Goal: Check status: Check status

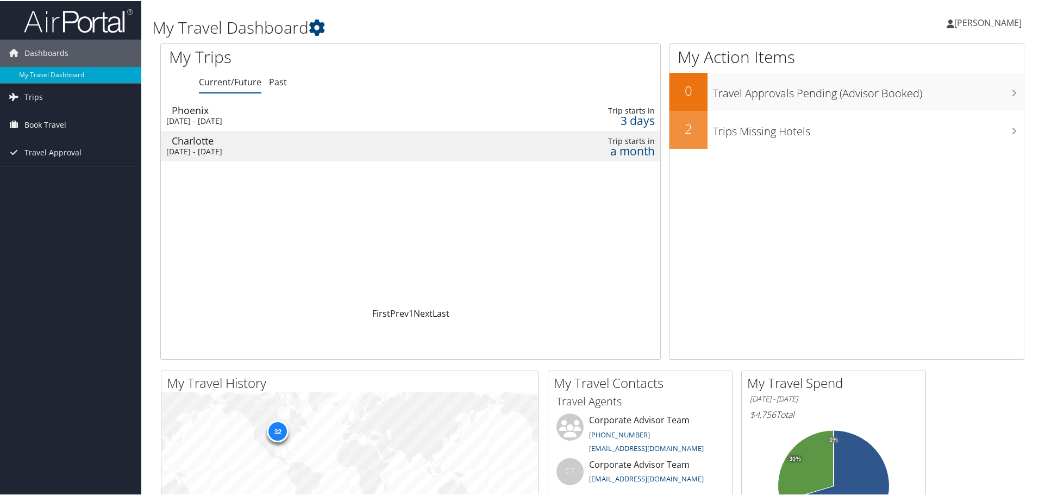
click at [487, 118] on td at bounding box center [494, 114] width 28 height 30
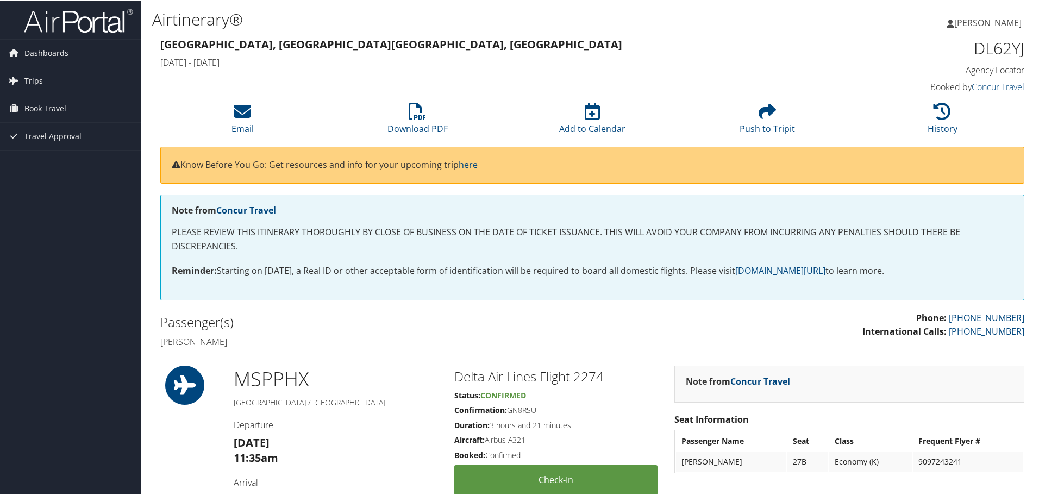
click at [969, 53] on h1 "DL62YJ" at bounding box center [923, 47] width 204 height 23
drag, startPoint x: 966, startPoint y: 46, endPoint x: 1020, endPoint y: 57, distance: 54.9
click at [1020, 57] on div "DL62YJ Agency Locator Agency Locator DL62YJ Booked by Concur Travel Booked by C…" at bounding box center [922, 65] width 220 height 62
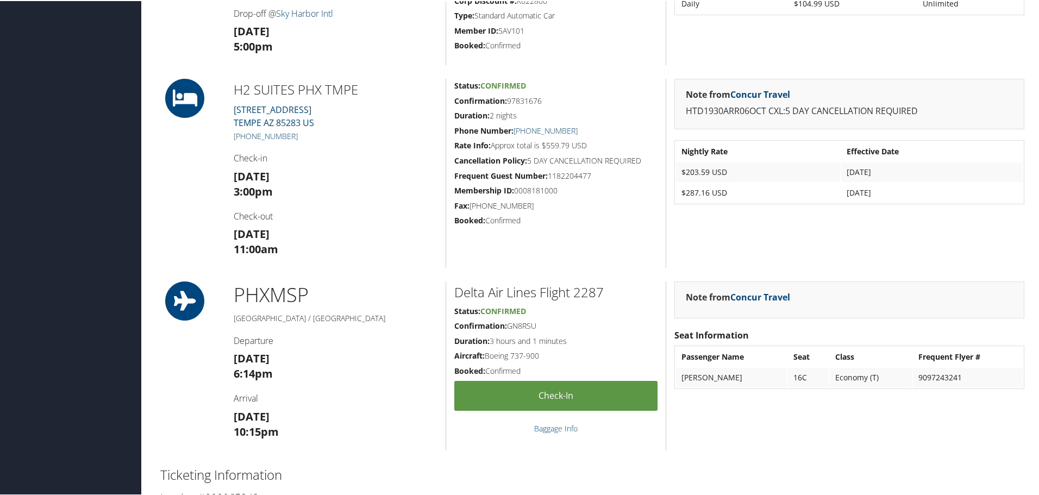
scroll to position [706, 0]
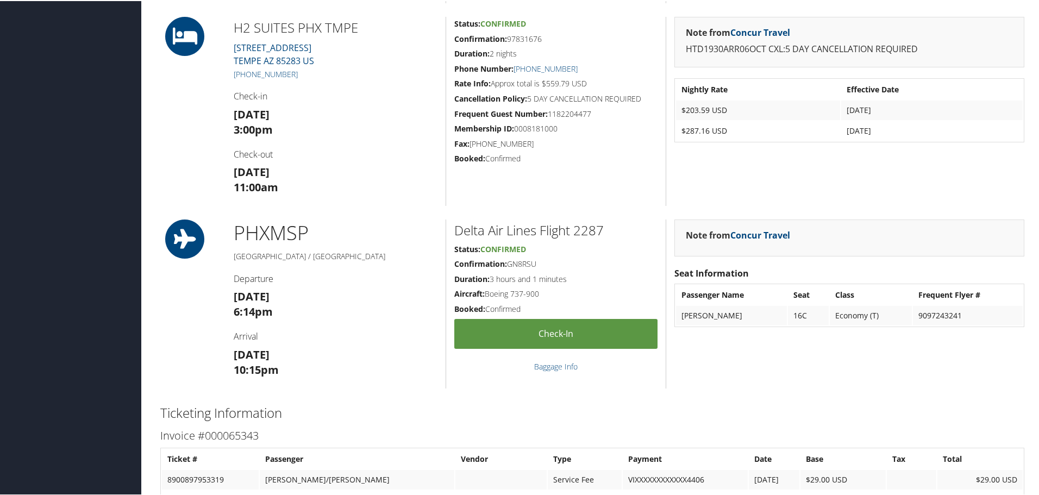
drag, startPoint x: 230, startPoint y: 296, endPoint x: 293, endPoint y: 295, distance: 63.0
click at [293, 295] on div "PHX MSP Phoenix / Minneapolis Departure Fri 07 Nov 6:14pm Arrival Fri 07 Nov 10…" at bounding box center [336, 302] width 220 height 169
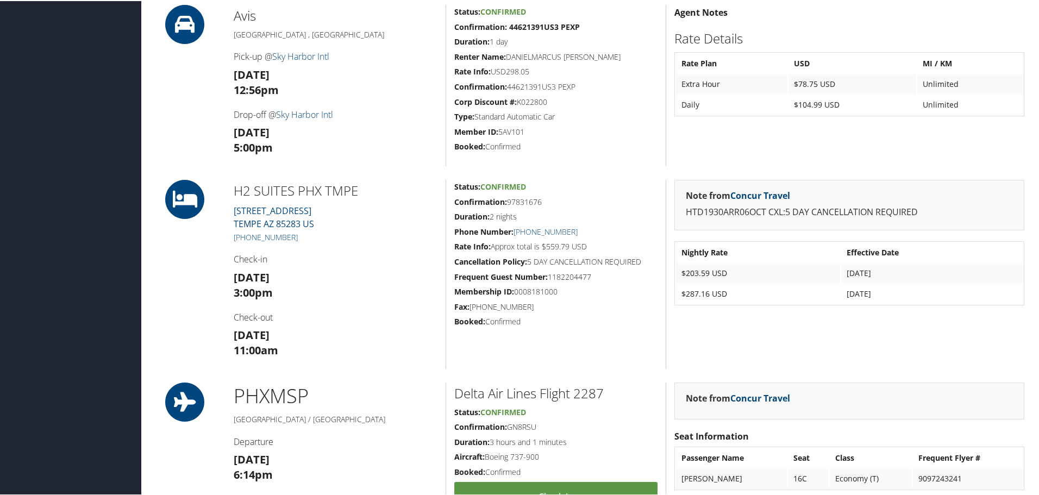
scroll to position [652, 0]
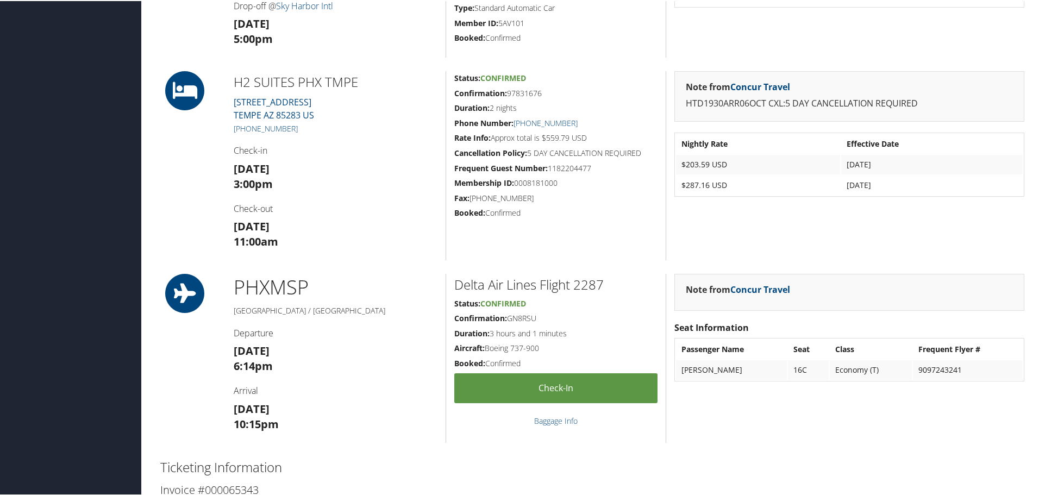
click at [316, 293] on h1 "PHX MSP" at bounding box center [336, 286] width 204 height 27
drag, startPoint x: 317, startPoint y: 289, endPoint x: 226, endPoint y: 287, distance: 91.3
click at [226, 287] on div "PHX MSP Phoenix / Minneapolis Departure Fri 07 Nov 6:14pm Arrival Fri 07 Nov 10…" at bounding box center [336, 357] width 220 height 169
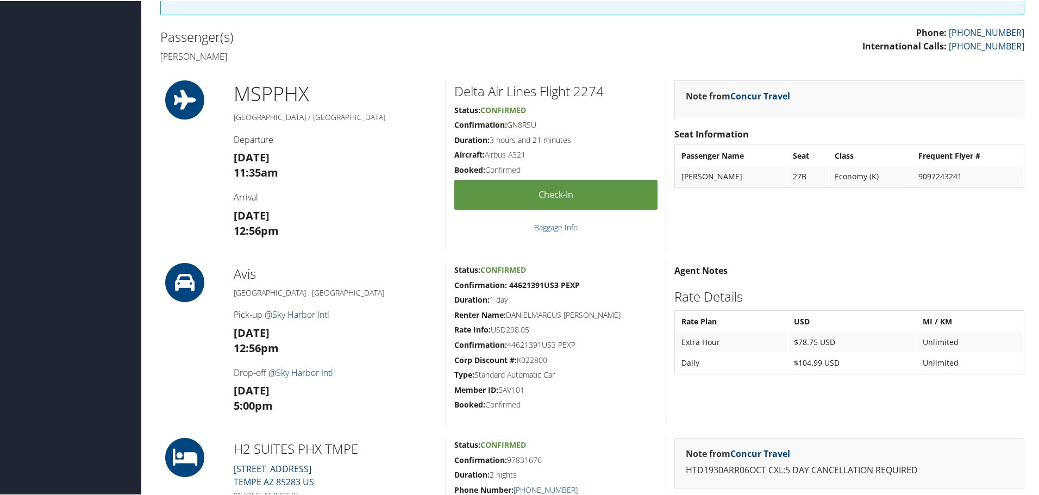
scroll to position [217, 0]
